Goal: Task Accomplishment & Management: Complete application form

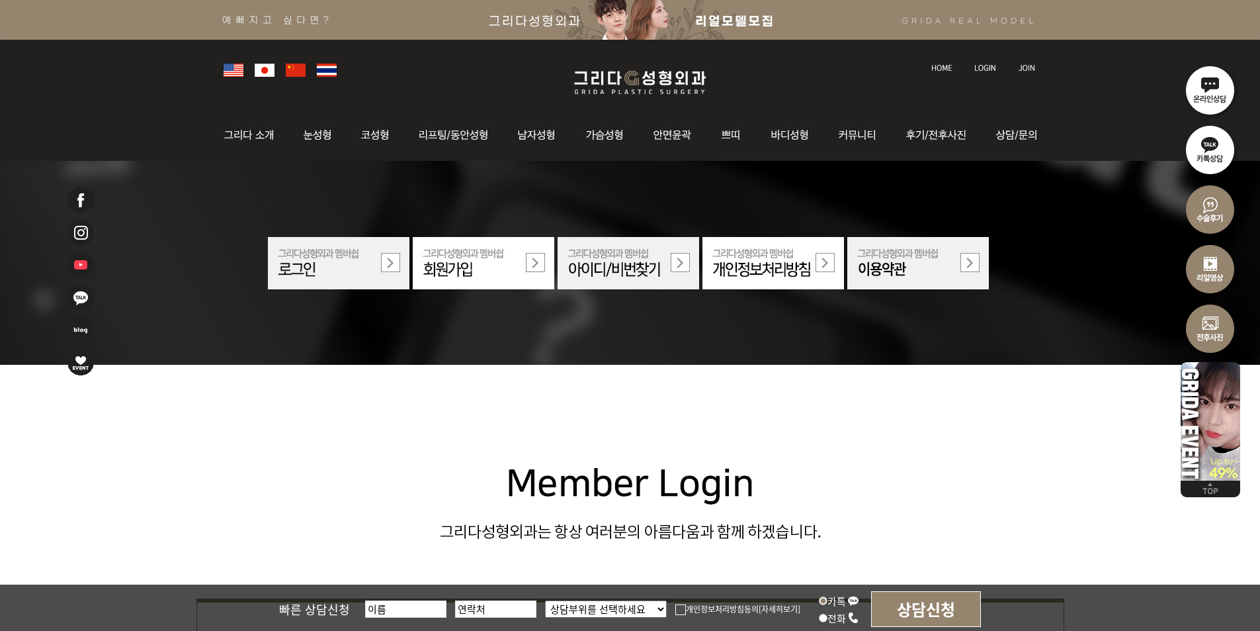
click at [986, 64] on img at bounding box center [986, 67] width 22 height 7
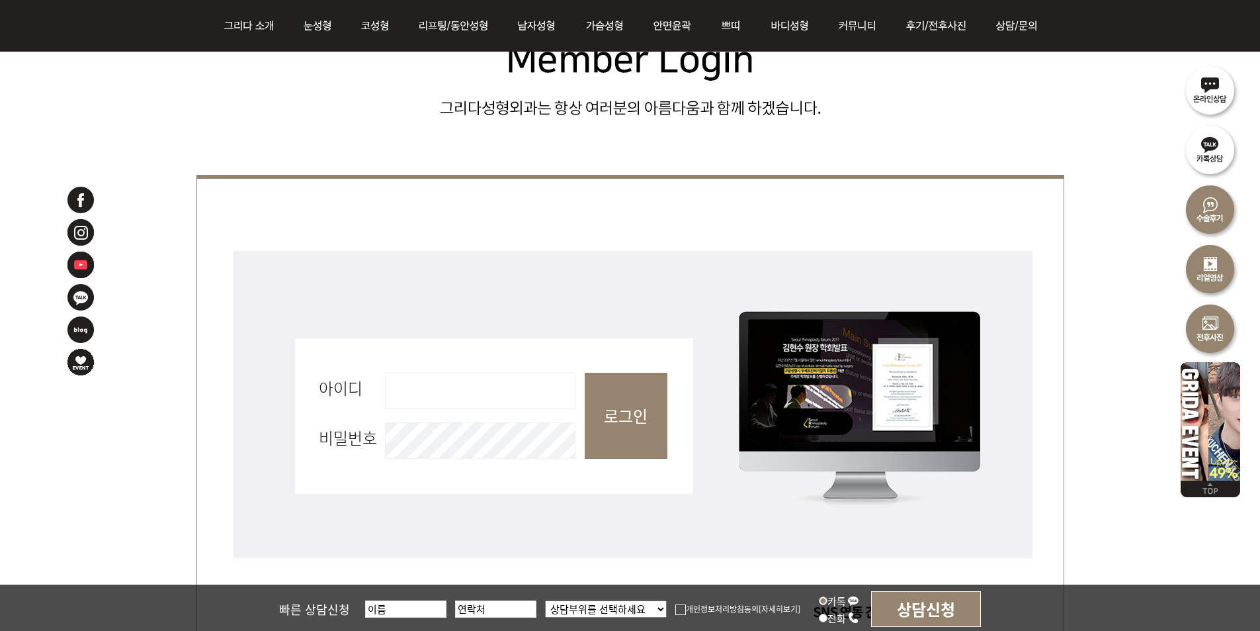
scroll to position [397, 0]
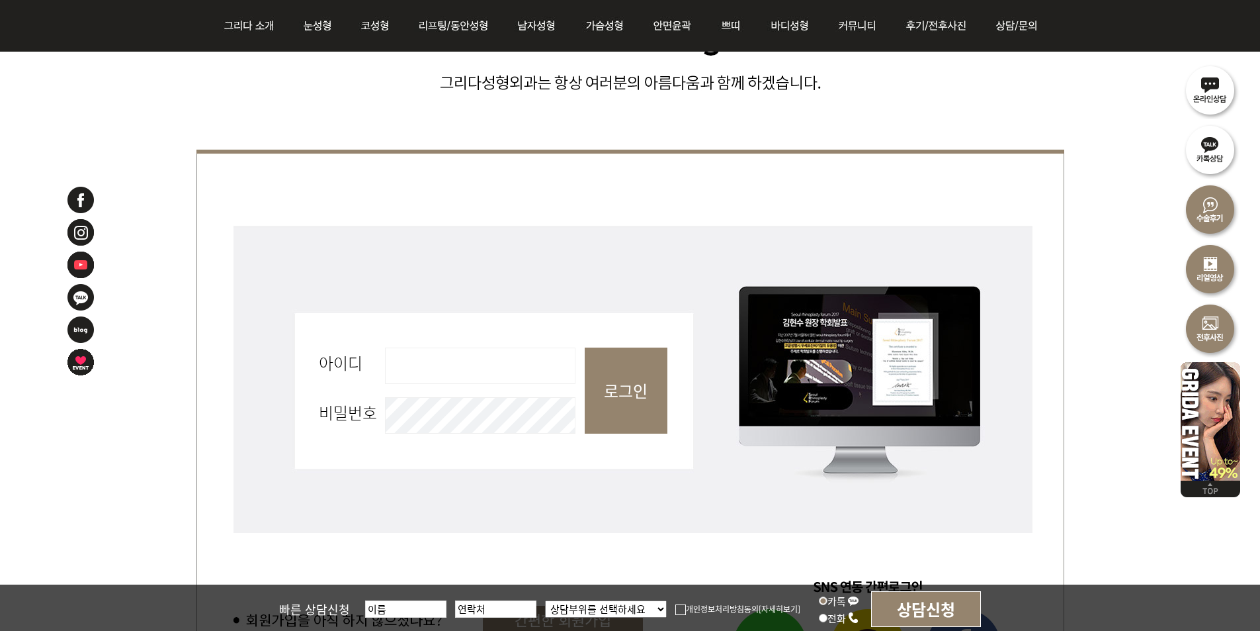
click at [466, 349] on input "아이디 필수" at bounding box center [480, 365] width 191 height 36
type input "admin"
click at [624, 407] on input "로그인" at bounding box center [626, 390] width 83 height 86
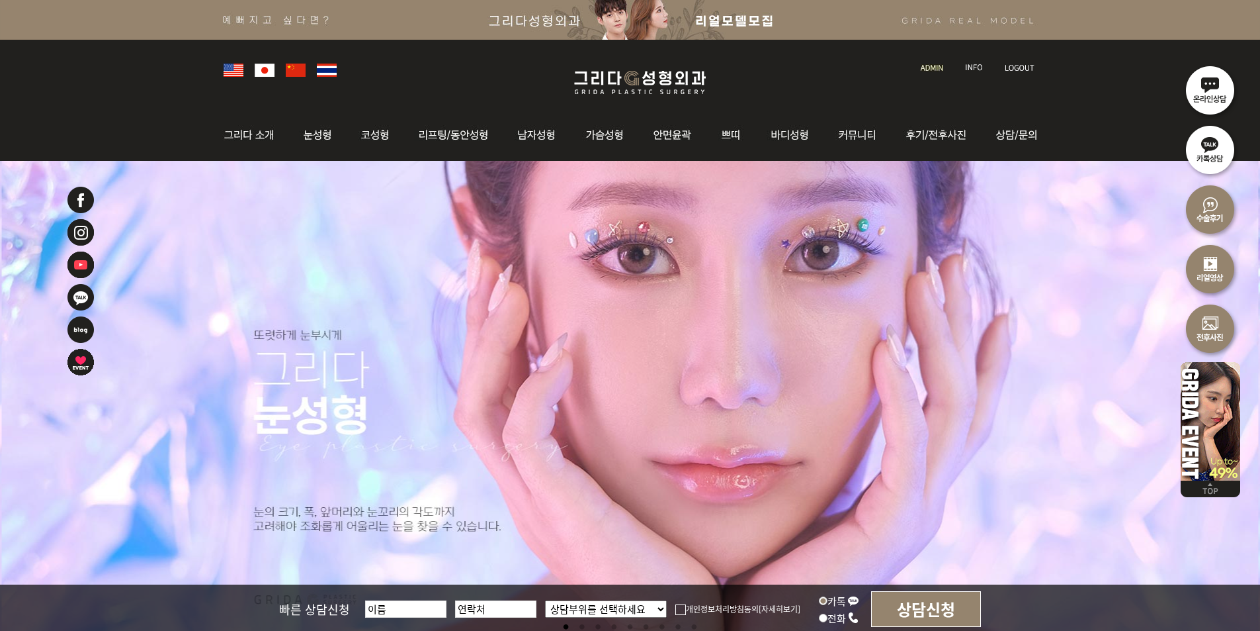
click at [941, 67] on img at bounding box center [932, 67] width 22 height 7
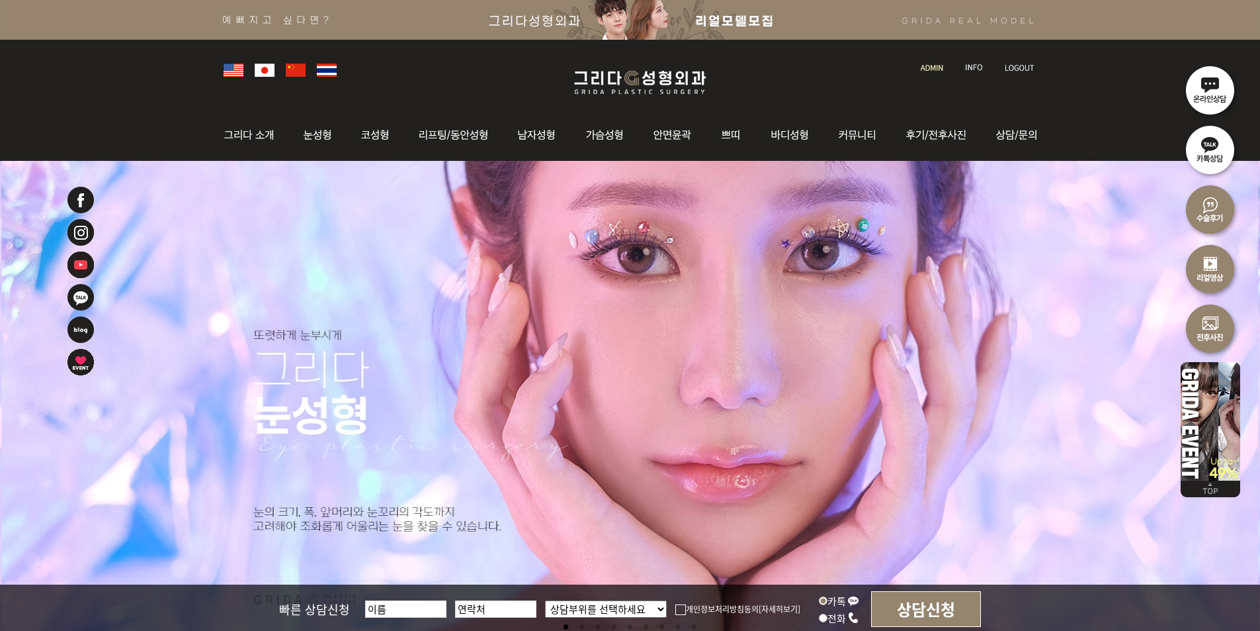
click at [969, 67] on img at bounding box center [974, 67] width 18 height 7
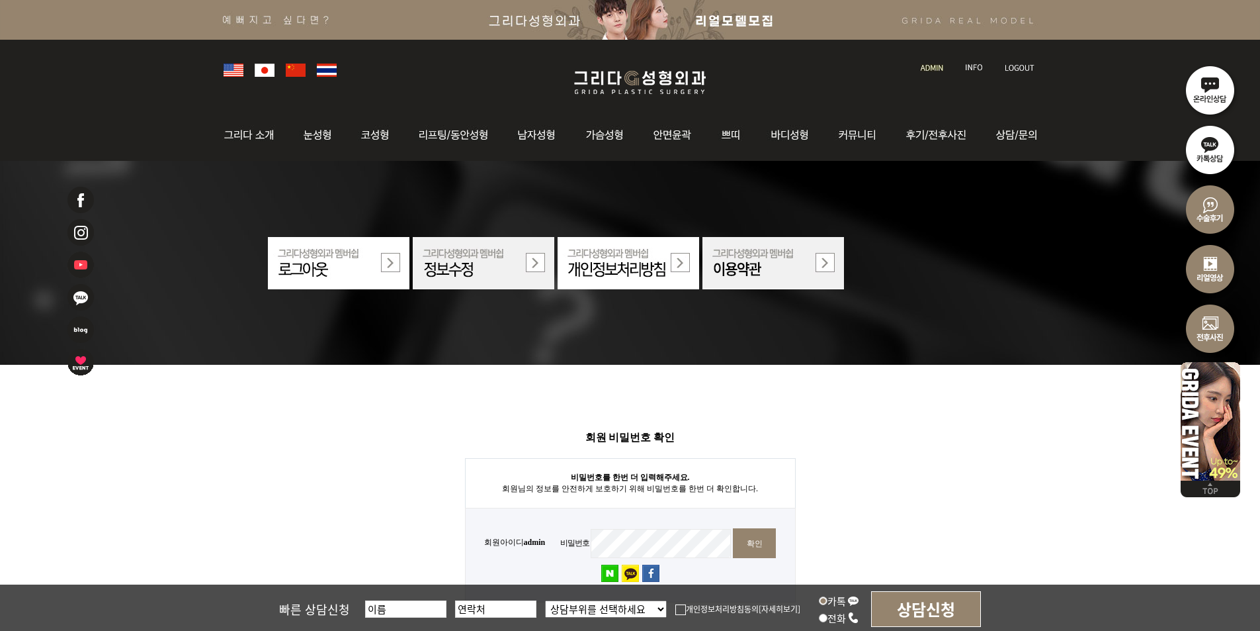
click at [922, 65] on img at bounding box center [932, 67] width 22 height 7
